Goal: Find specific page/section: Find specific page/section

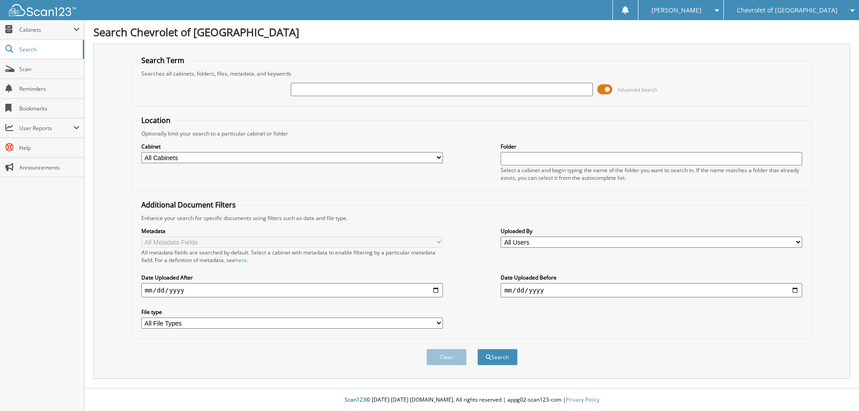
click at [605, 88] on span at bounding box center [604, 89] width 15 height 13
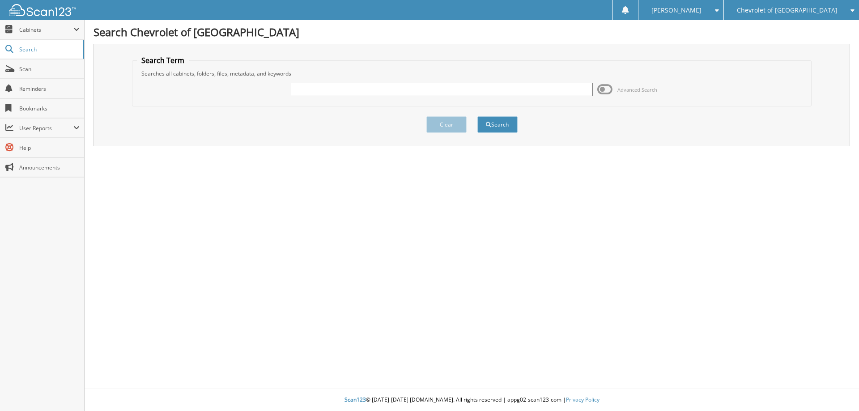
click at [604, 142] on div "Clear Search" at bounding box center [472, 124] width 680 height 36
click at [439, 89] on input "text" at bounding box center [441, 89] width 301 height 13
type input "p8287"
click at [477, 116] on button "Search" at bounding box center [497, 124] width 40 height 17
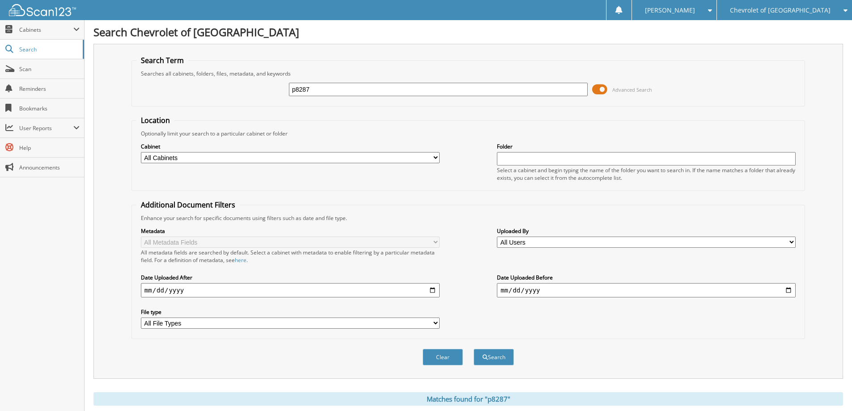
click at [600, 92] on span at bounding box center [599, 89] width 15 height 13
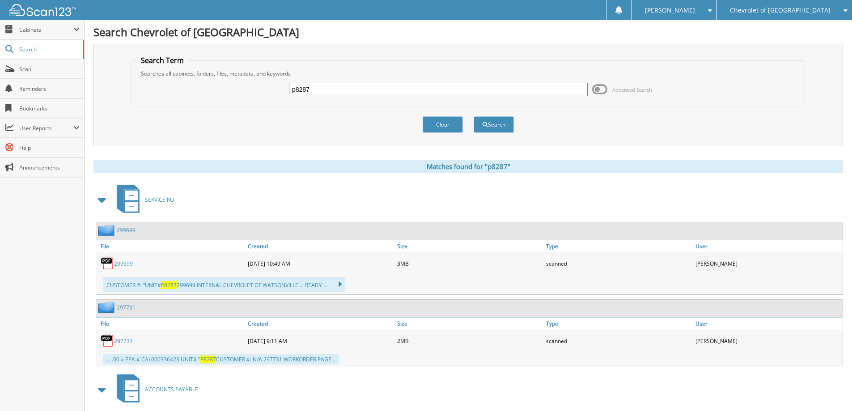
click at [123, 263] on link "299699" at bounding box center [123, 264] width 19 height 8
